Goal: Transaction & Acquisition: Subscribe to service/newsletter

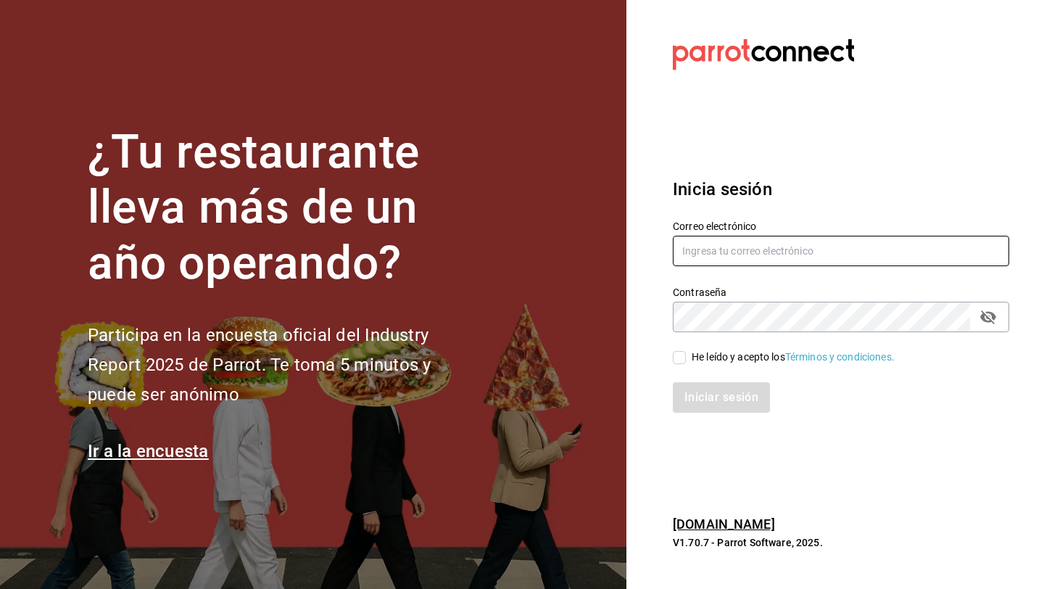
click at [834, 257] on input "text" at bounding box center [841, 251] width 336 height 30
type input "[EMAIL_ADDRESS][DOMAIN_NAME]"
click at [991, 314] on icon "passwordField" at bounding box center [988, 316] width 17 height 17
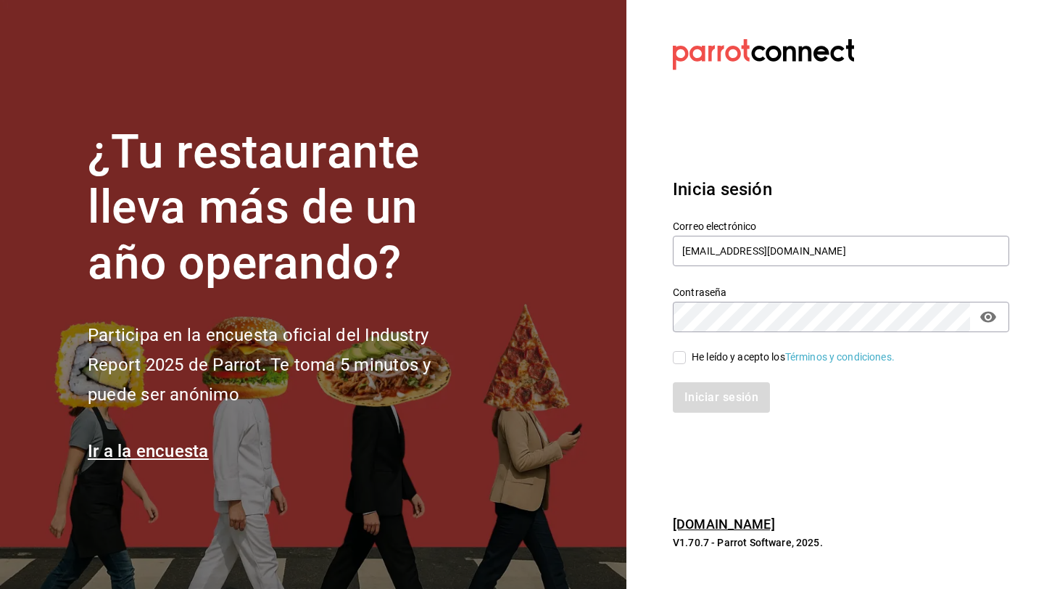
click at [683, 357] on input "He leído y acepto los Términos y condiciones." at bounding box center [679, 357] width 13 height 13
checkbox input "true"
click at [698, 389] on button "Iniciar sesión" at bounding box center [722, 397] width 99 height 30
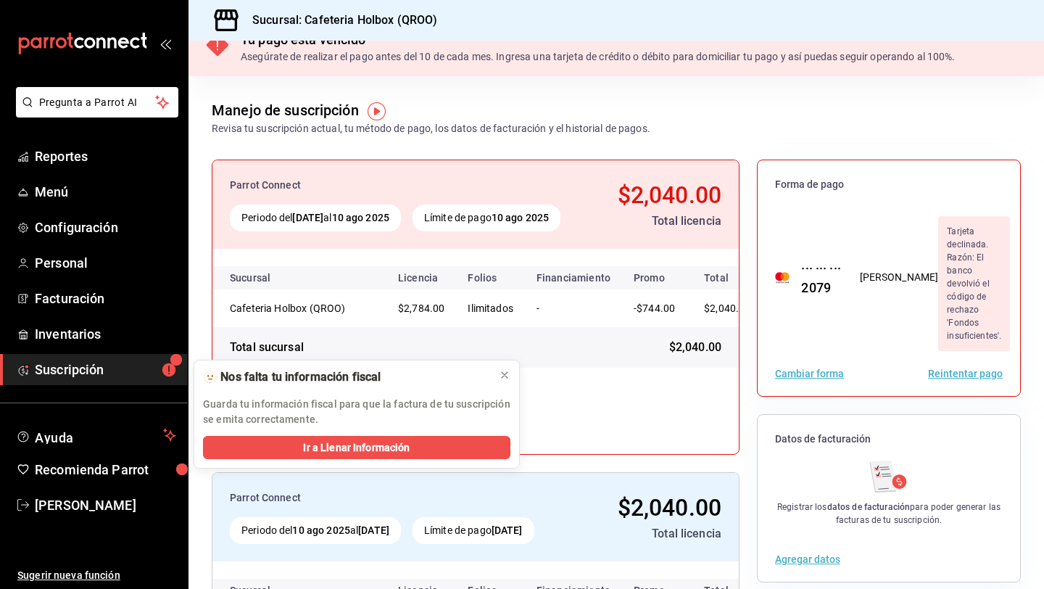
scroll to position [23, 0]
click at [963, 368] on button "Reintentar pago" at bounding box center [965, 373] width 75 height 10
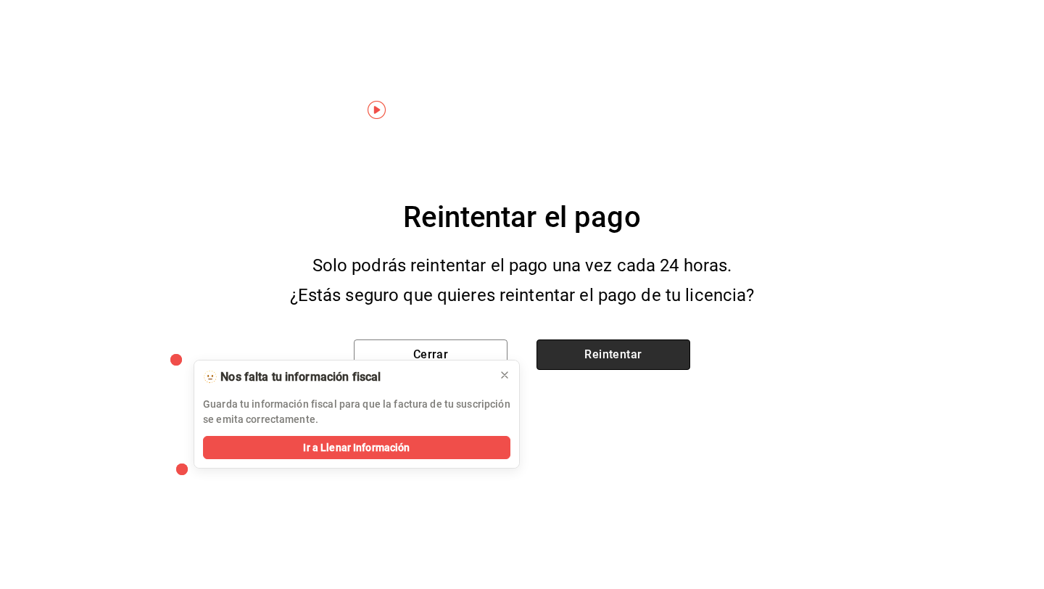
click at [640, 361] on button "Reintentar" at bounding box center [614, 354] width 154 height 30
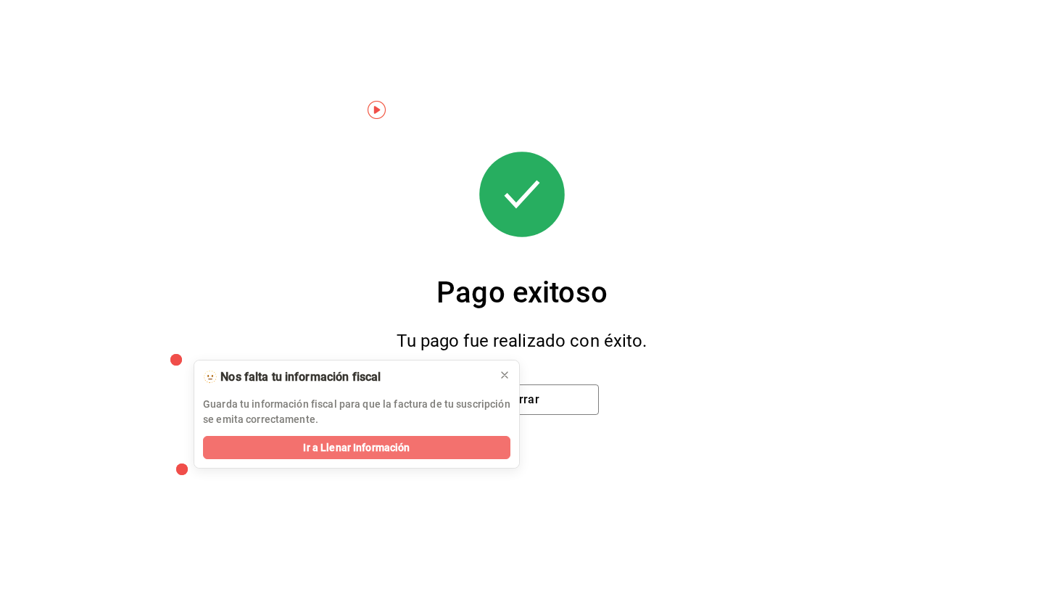
click at [432, 450] on button "Ir a Llenar Información" at bounding box center [356, 447] width 307 height 23
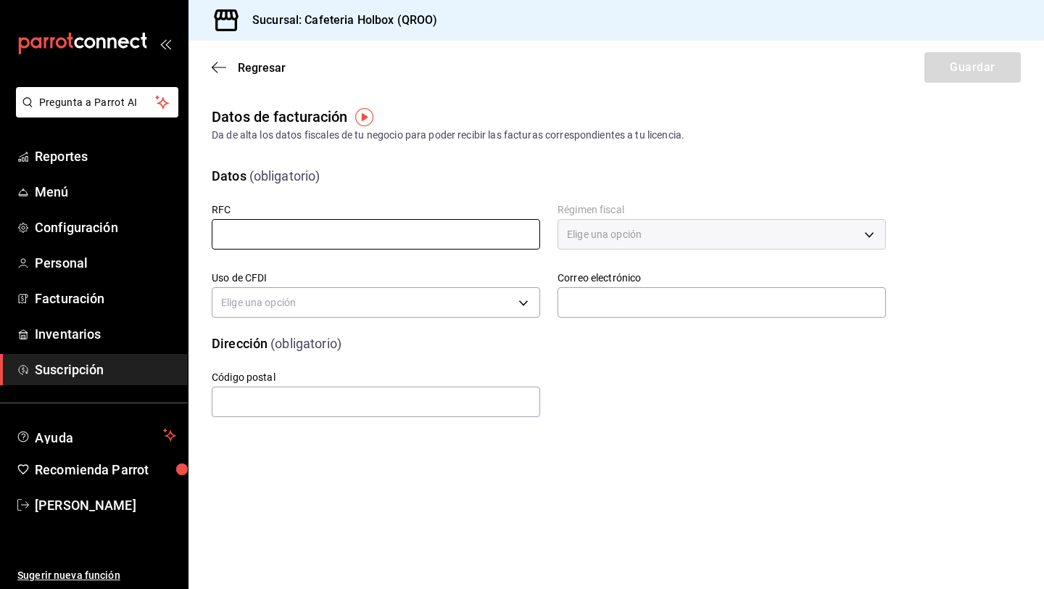
click at [377, 224] on input "text" at bounding box center [376, 234] width 328 height 30
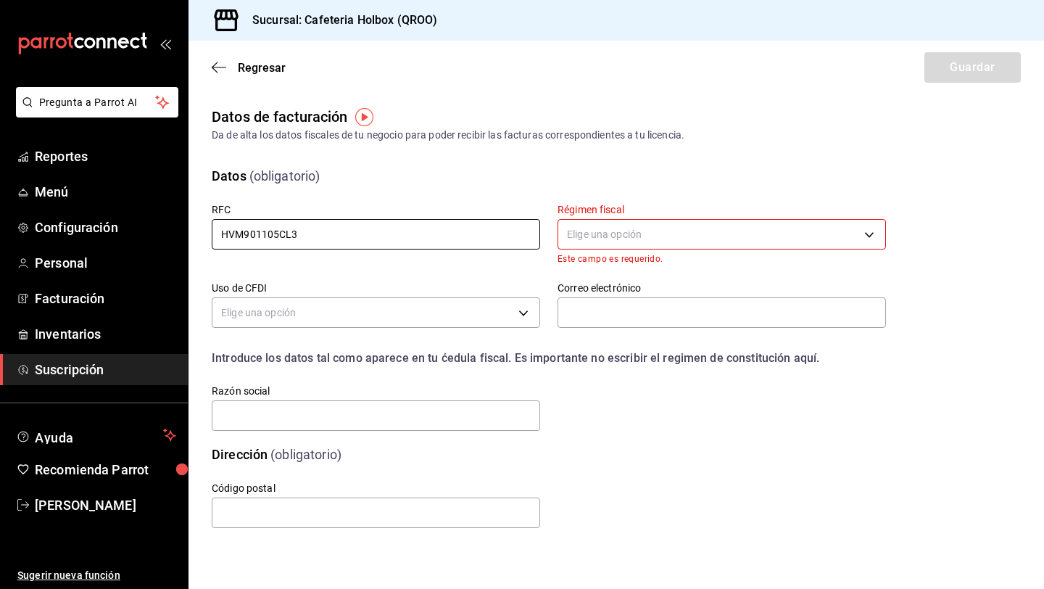
type input "HVM901105CL3"
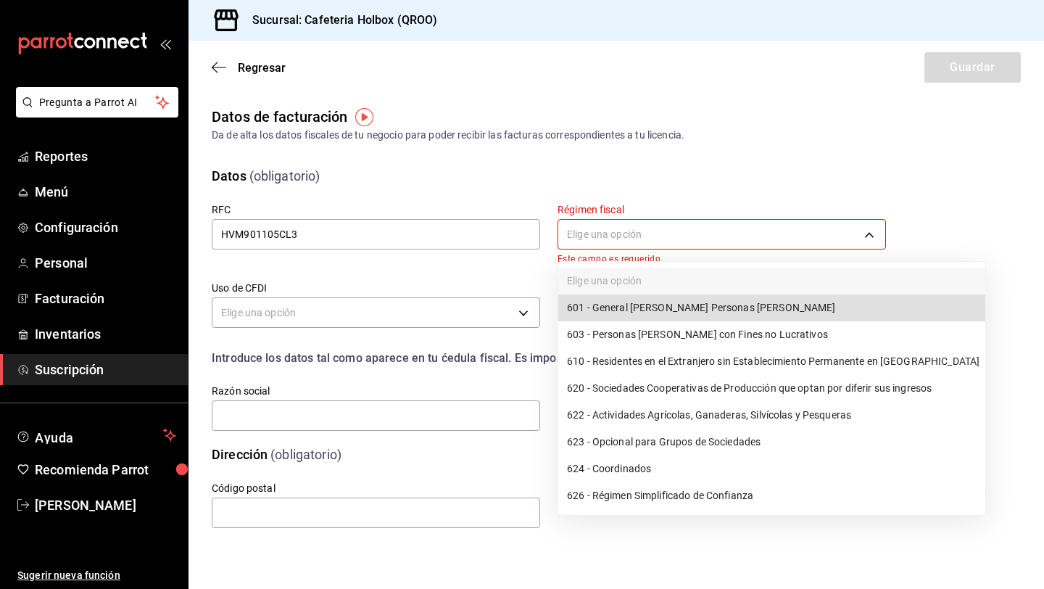
click at [611, 234] on body "Pregunta a Parrot AI Reportes Menú Configuración Personal Facturación Inventari…" at bounding box center [522, 294] width 1044 height 589
click at [619, 305] on li "601 - General [PERSON_NAME] Personas [PERSON_NAME]" at bounding box center [771, 307] width 427 height 27
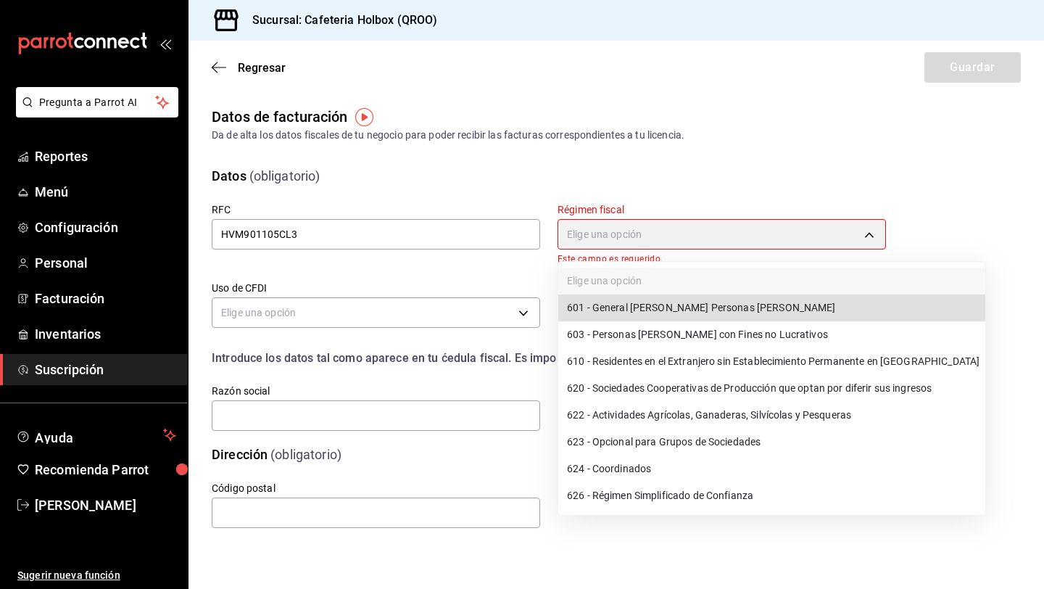
type input "601"
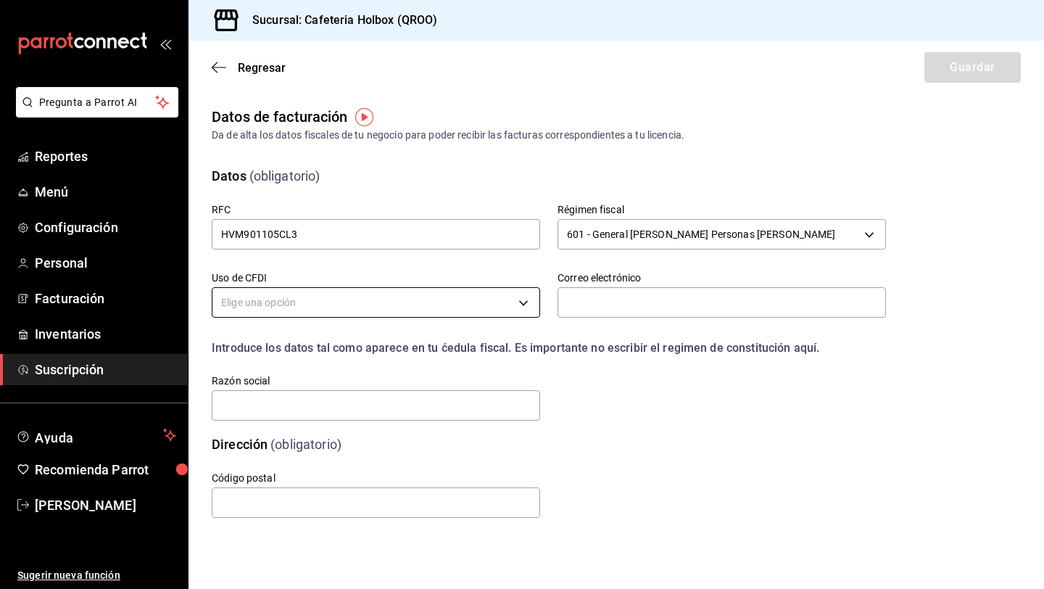
click at [485, 308] on body "Pregunta a Parrot AI Reportes Menú Configuración Personal Facturación Inventari…" at bounding box center [522, 294] width 1044 height 589
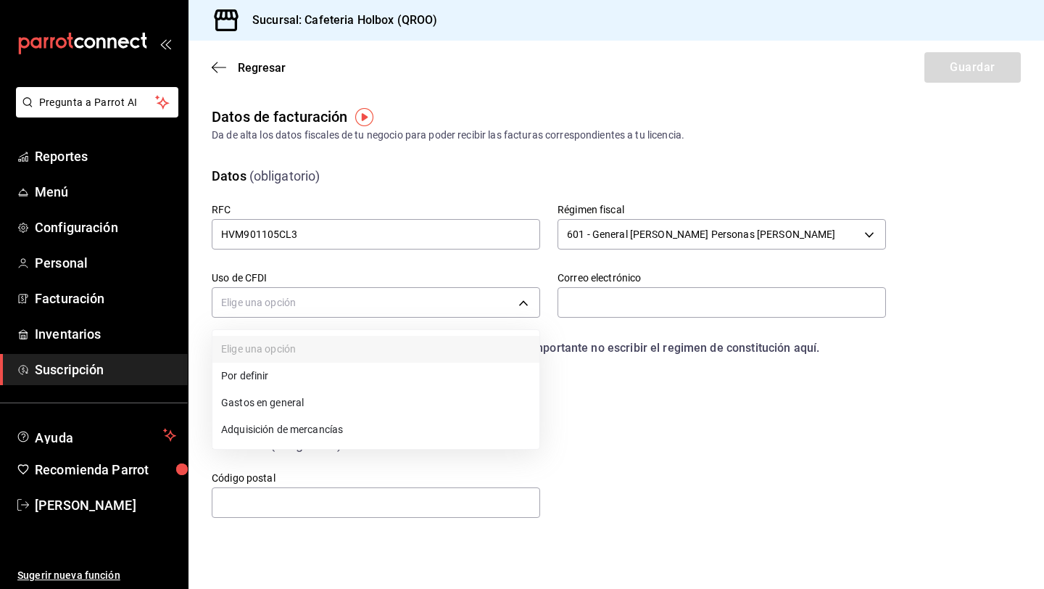
click at [277, 407] on li "Gastos en general" at bounding box center [375, 402] width 327 height 27
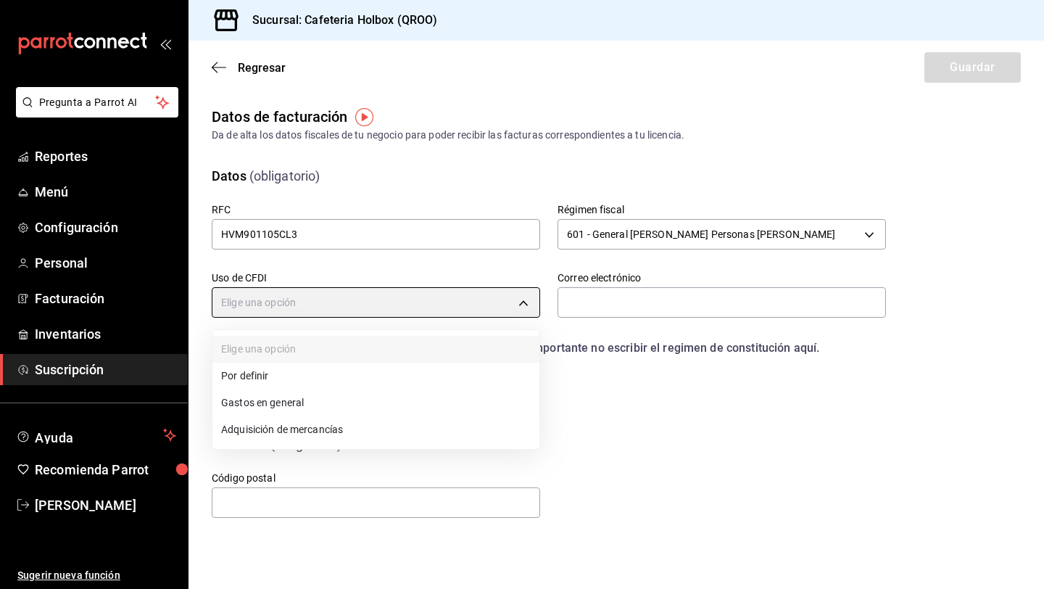
type input "G03"
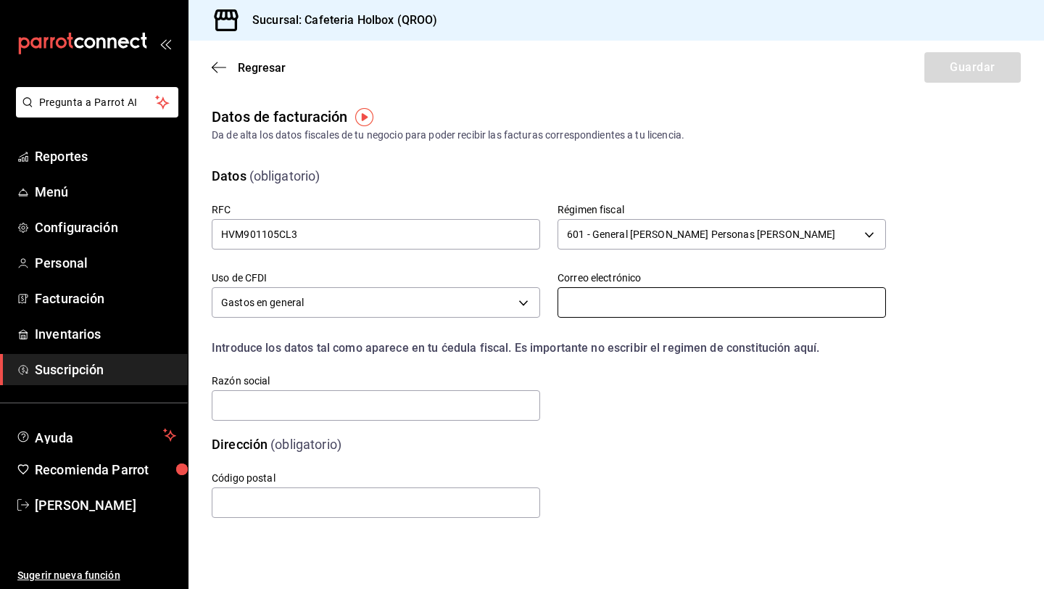
click at [706, 311] on input "text" at bounding box center [722, 302] width 328 height 30
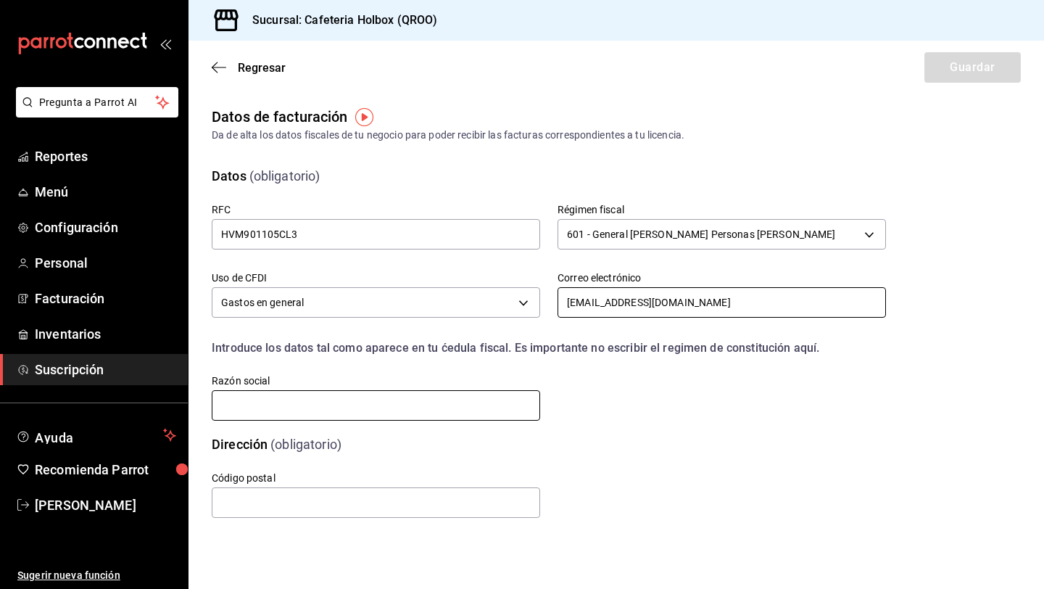
type input "facturaszomay@gmail.com"
click at [469, 410] on input "text" at bounding box center [376, 405] width 328 height 30
type input "G"
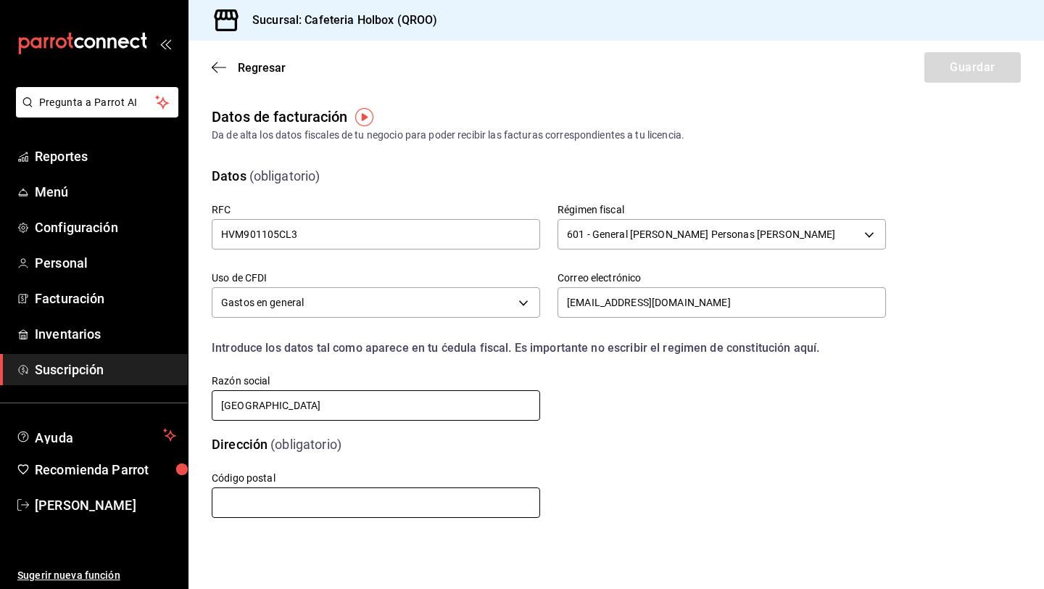
type input "HOTEL VIEJO MUELLE"
click at [337, 512] on input "text" at bounding box center [376, 502] width 328 height 30
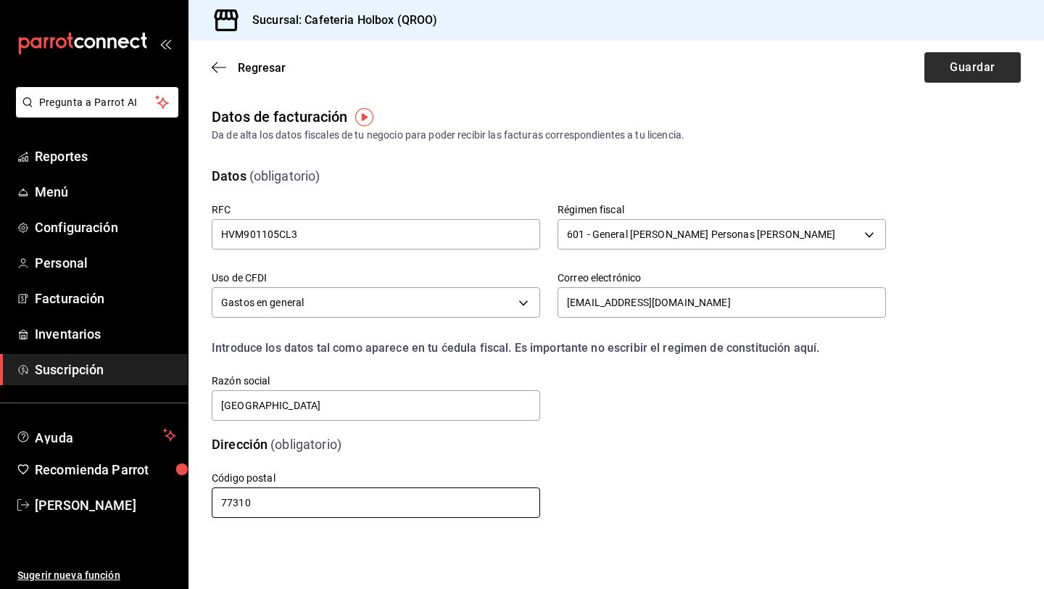
type input "77310"
click at [973, 64] on button "Guardar" at bounding box center [972, 67] width 96 height 30
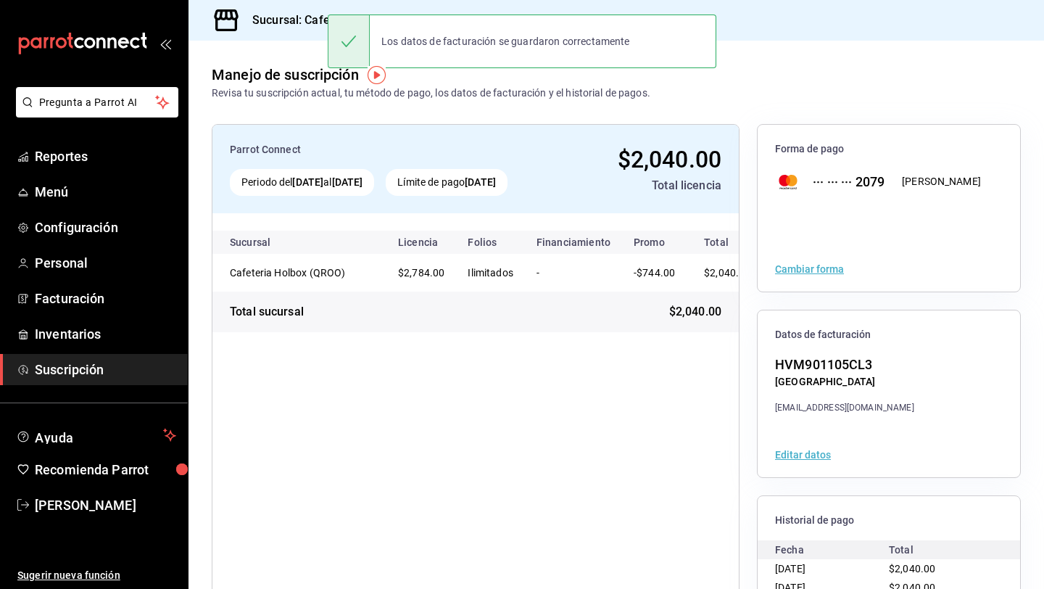
click at [823, 267] on button "Cambiar forma" at bounding box center [809, 269] width 69 height 10
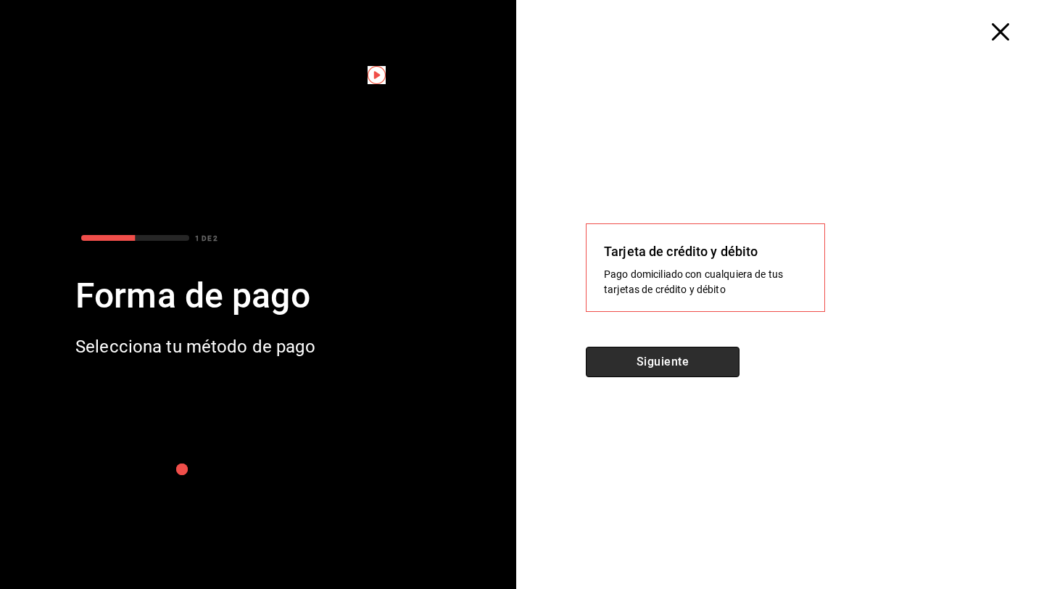
click at [695, 367] on button "Siguiente" at bounding box center [663, 362] width 154 height 30
